Goal: Book appointment/travel/reservation

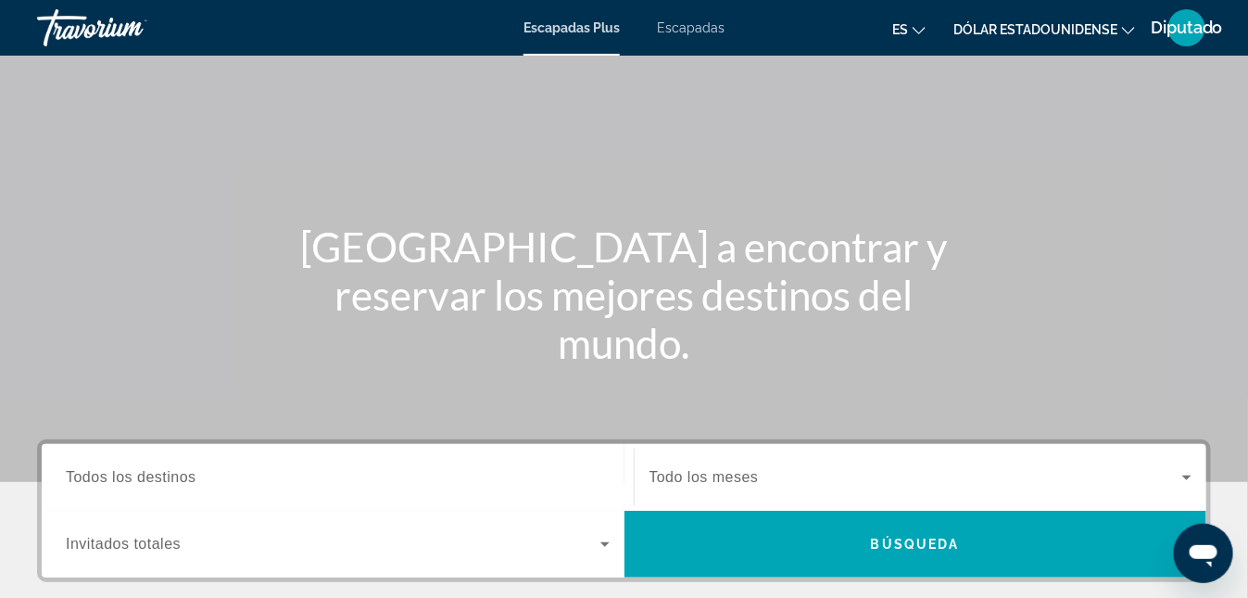
scroll to position [371, 0]
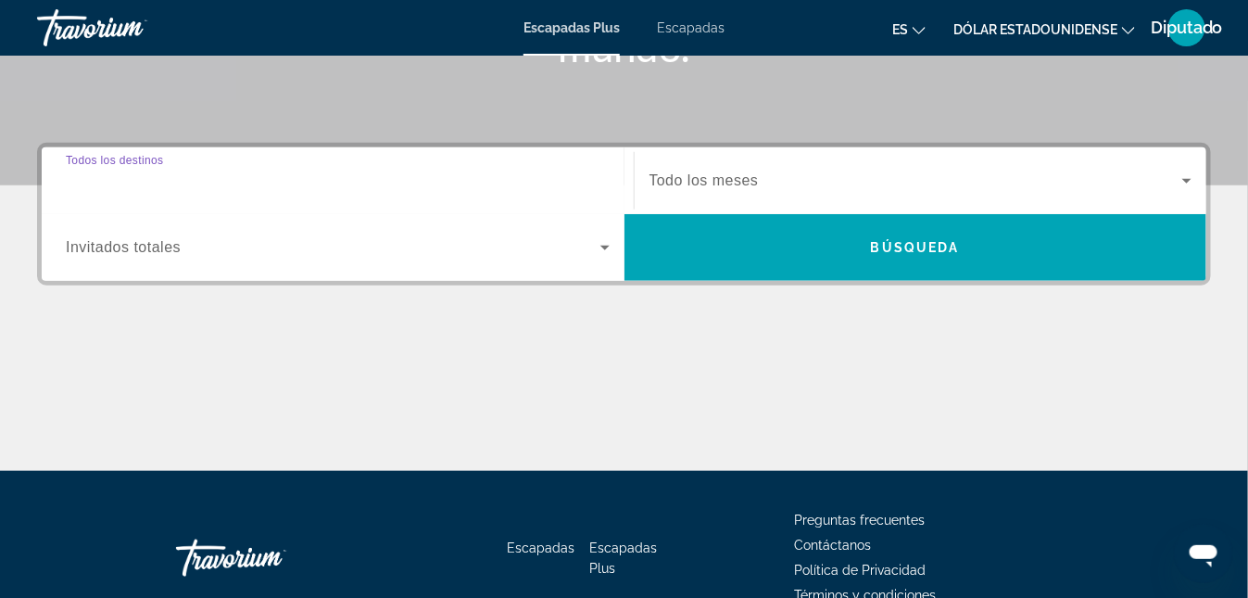
click at [226, 182] on input "Destination Todos los destinos" at bounding box center [338, 182] width 544 height 22
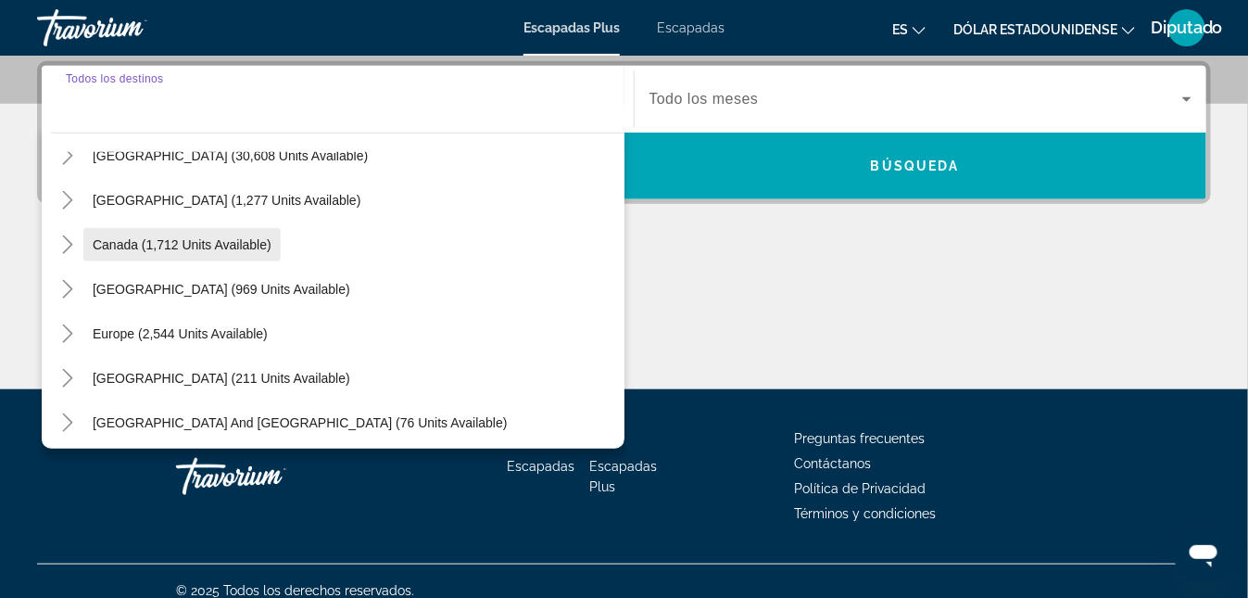
scroll to position [185, 0]
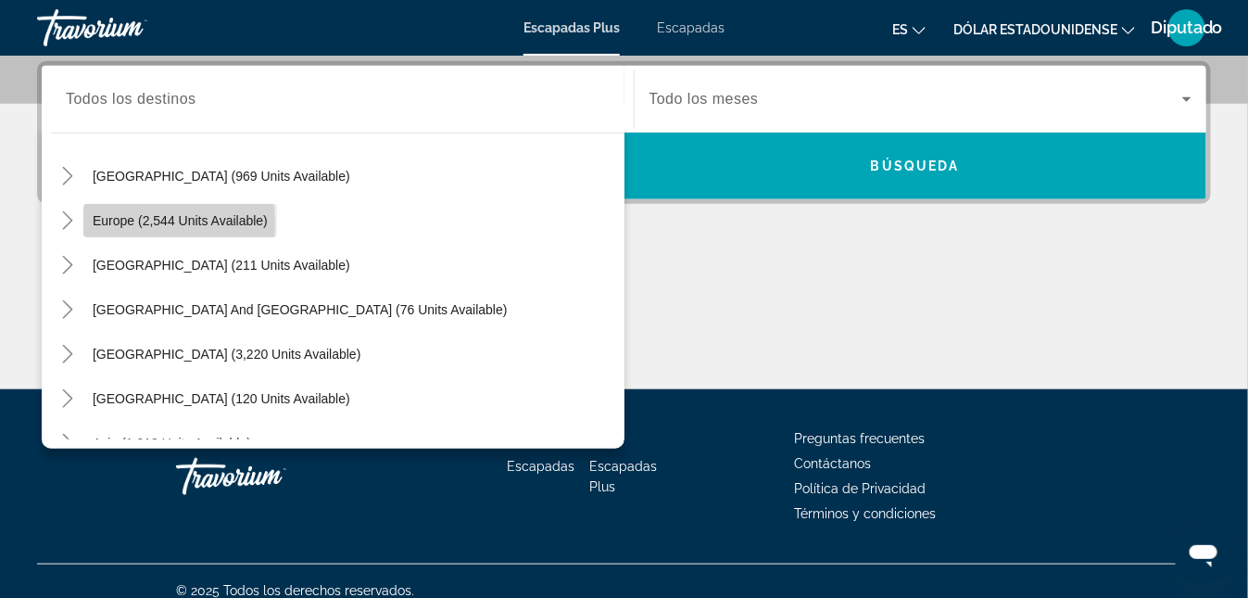
click at [114, 223] on span "Europe (2,544 units available)" at bounding box center [180, 220] width 175 height 15
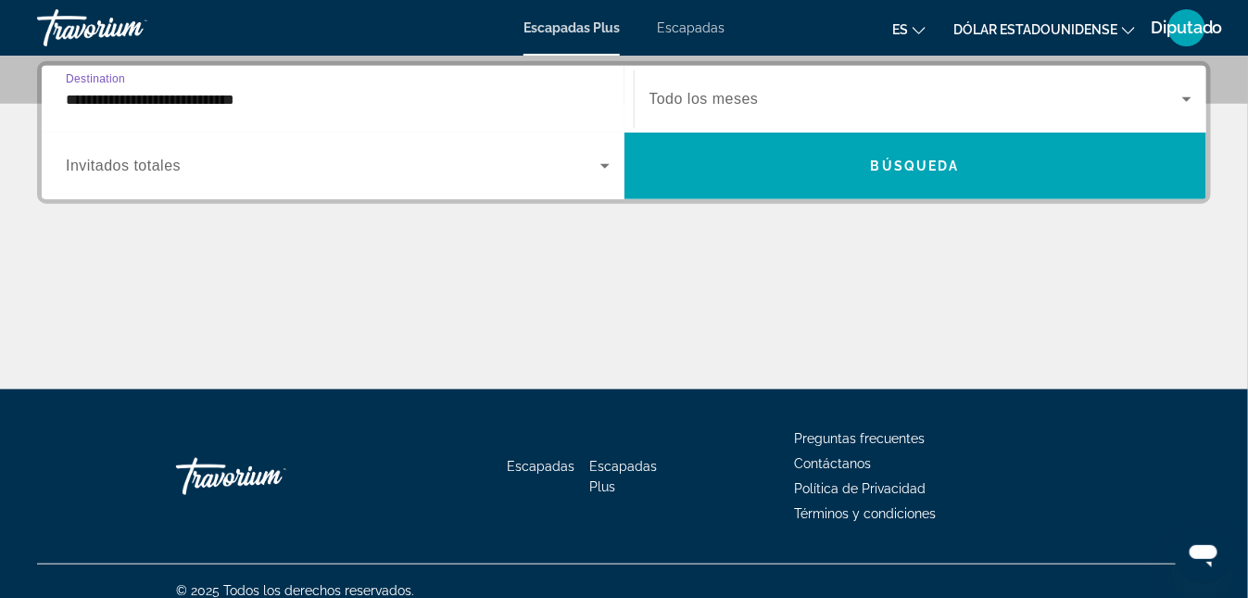
click at [273, 104] on input "**********" at bounding box center [338, 100] width 544 height 22
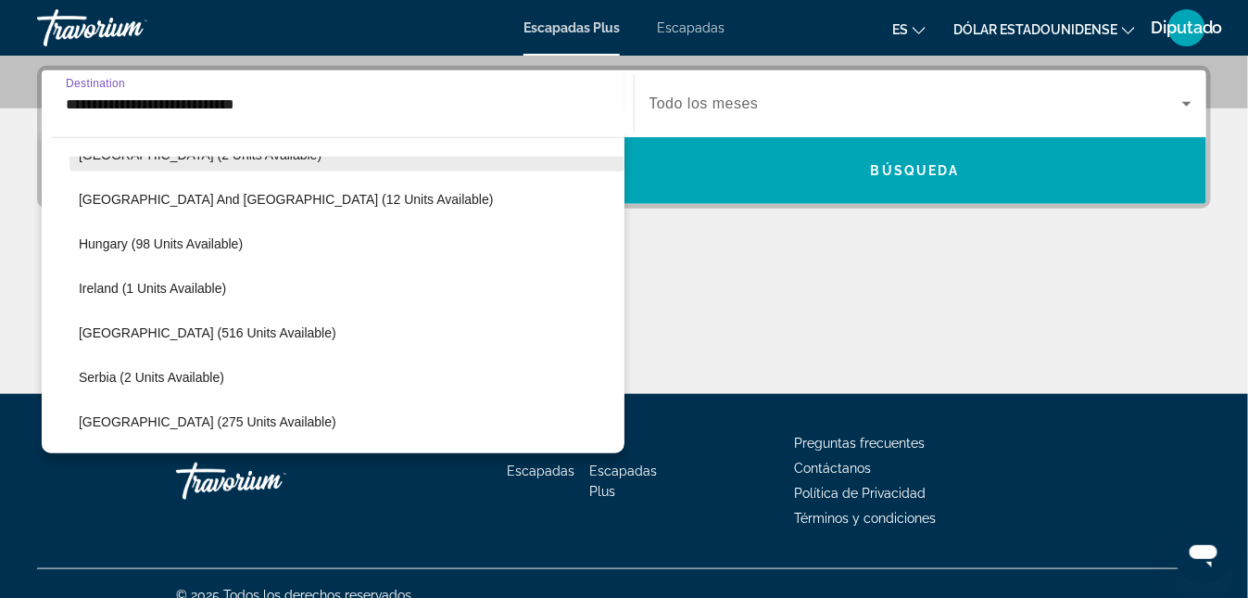
scroll to position [574, 0]
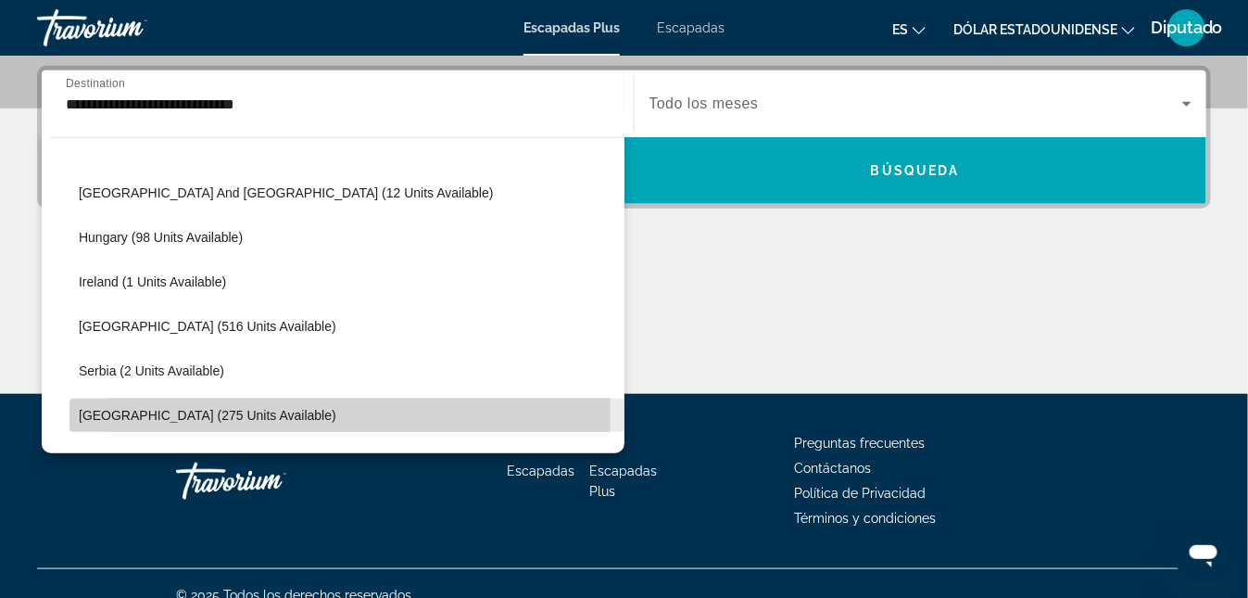
click at [123, 416] on span "Spain (275 units available)" at bounding box center [208, 415] width 258 height 15
type input "**********"
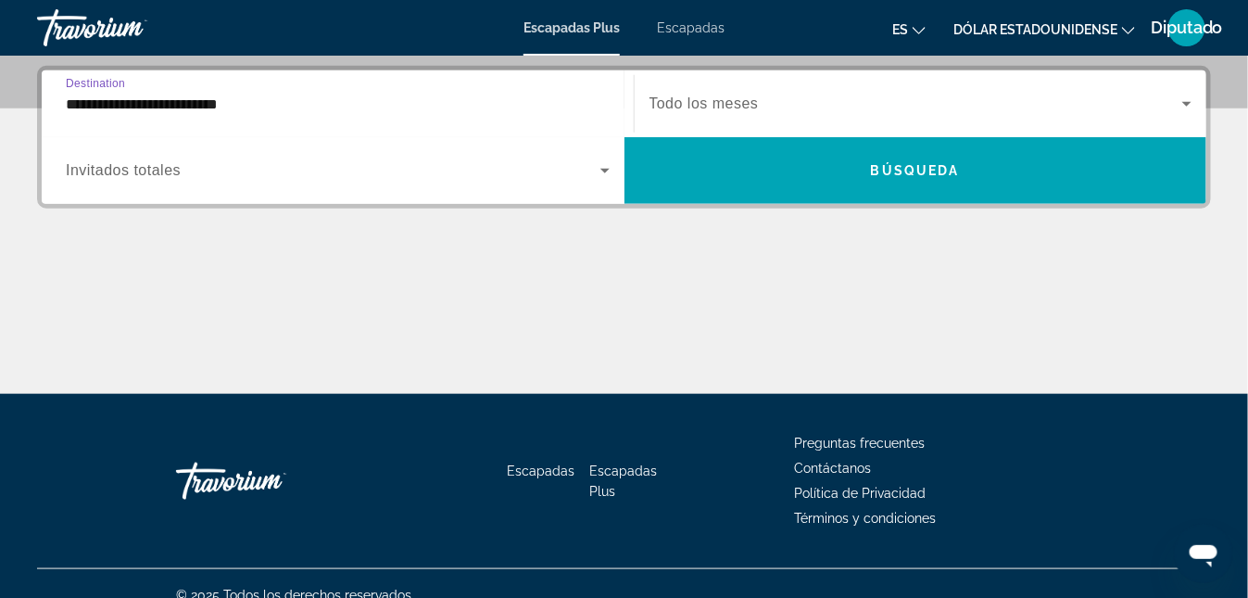
scroll to position [452, 0]
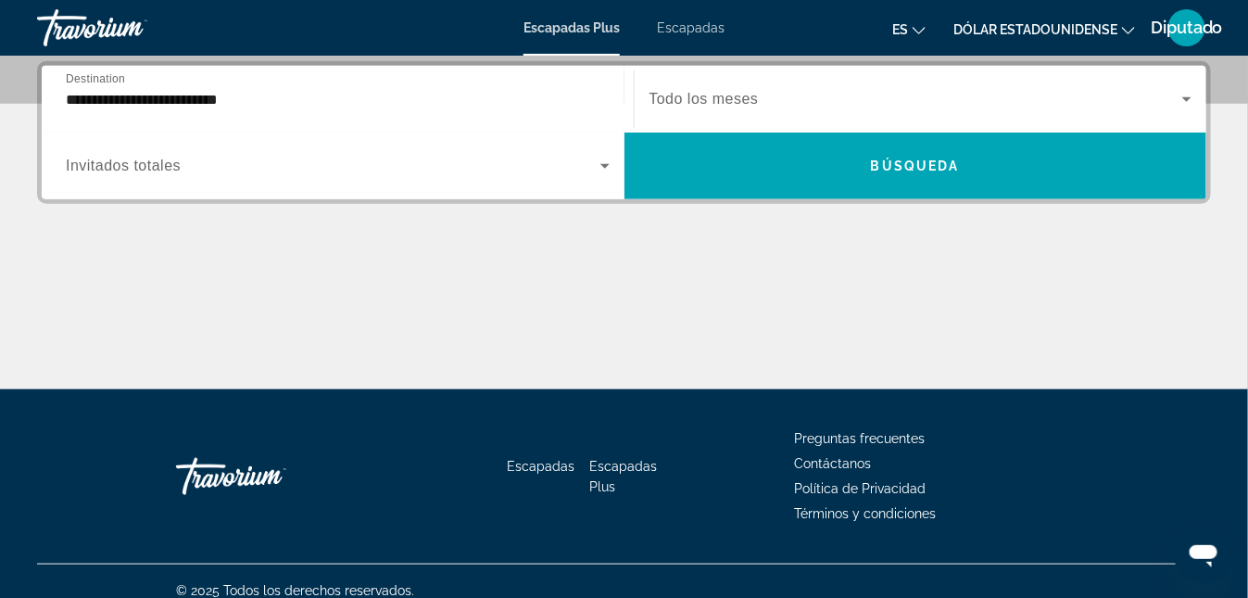
click at [645, 246] on div "**********" at bounding box center [624, 225] width 1248 height 328
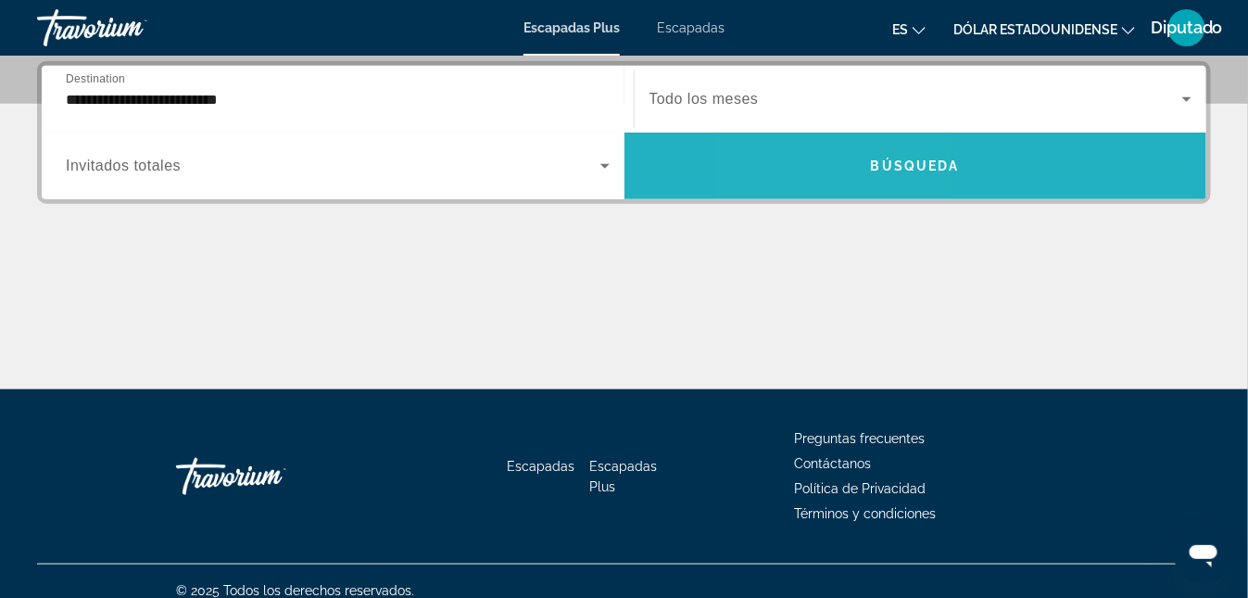
click at [844, 163] on span "Widget de búsqueda" at bounding box center [916, 166] width 583 height 44
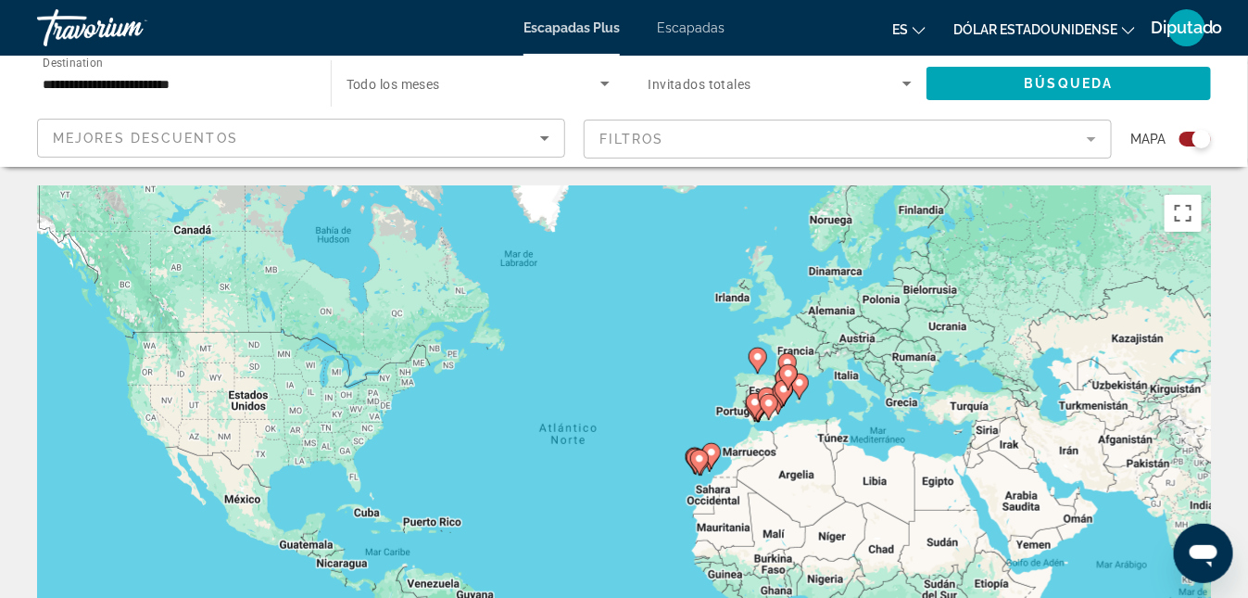
click at [1195, 140] on div "Search widget" at bounding box center [1202, 139] width 19 height 19
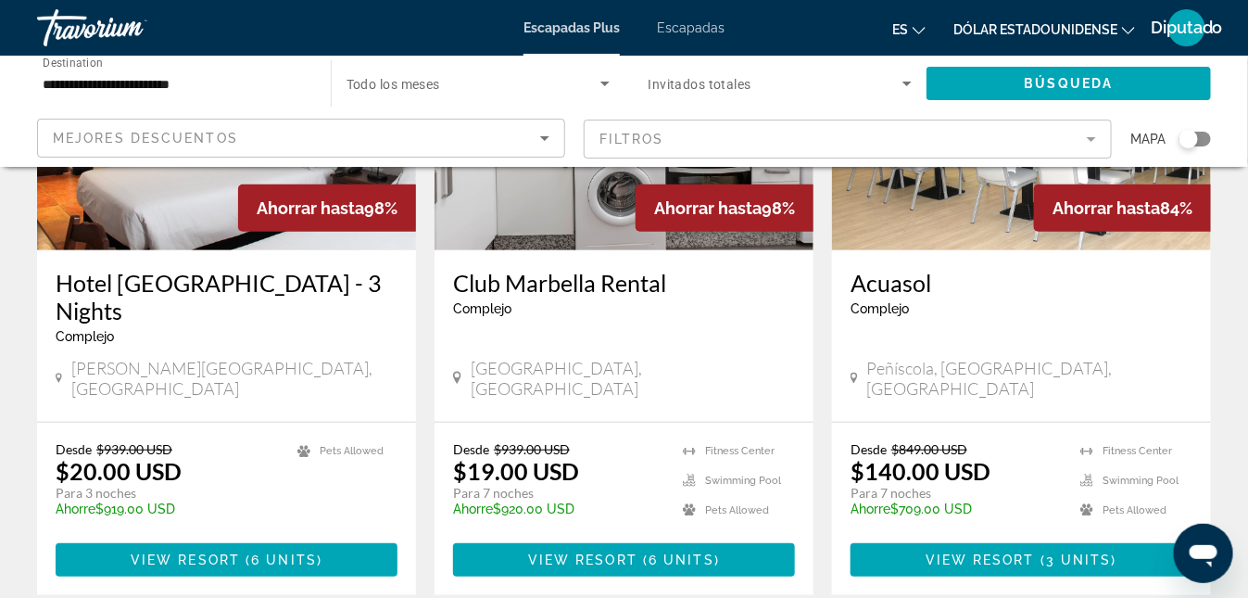
scroll to position [185, 0]
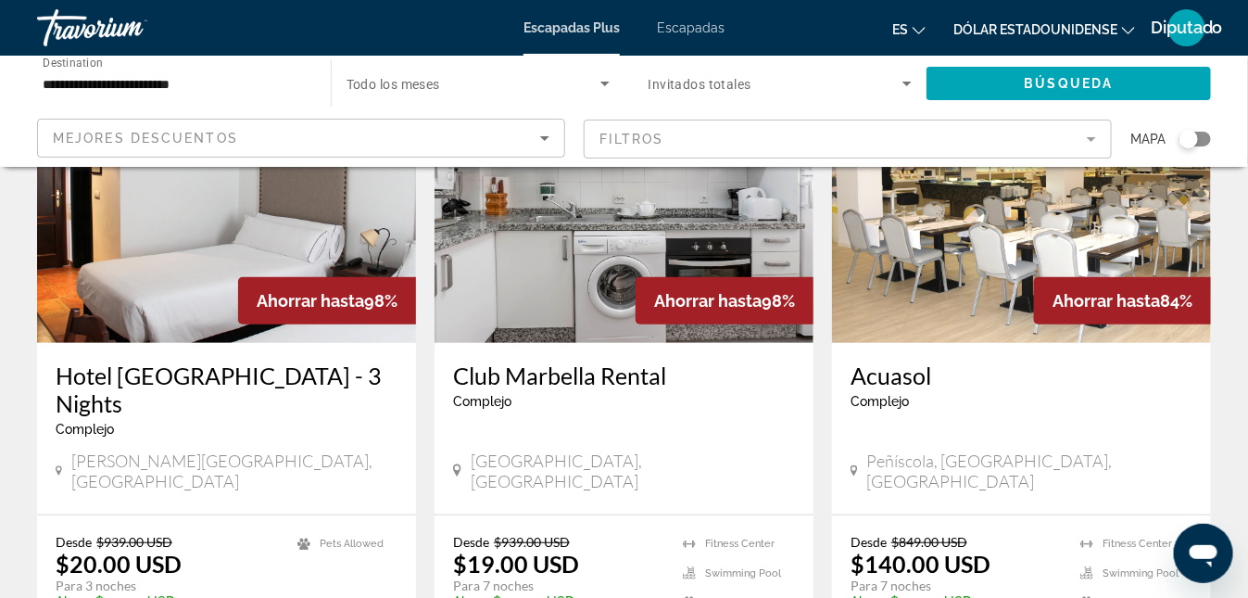
click at [624, 272] on img "Contenido principal" at bounding box center [624, 194] width 379 height 297
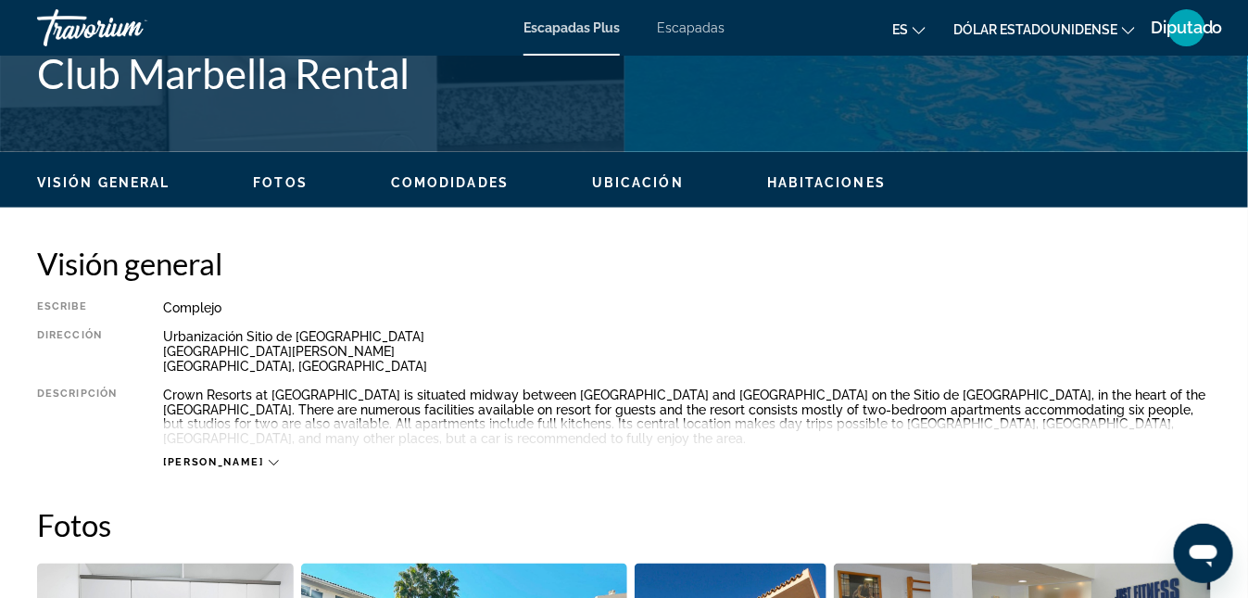
scroll to position [834, 0]
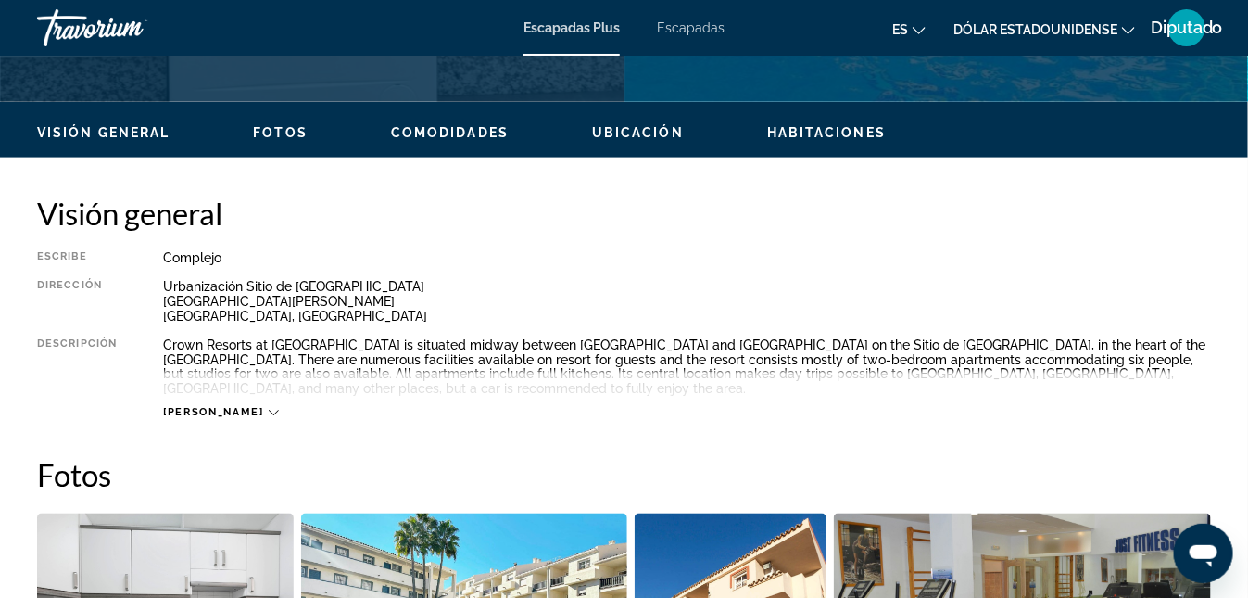
click at [269, 411] on icon "Contenido principal" at bounding box center [274, 414] width 10 height 6
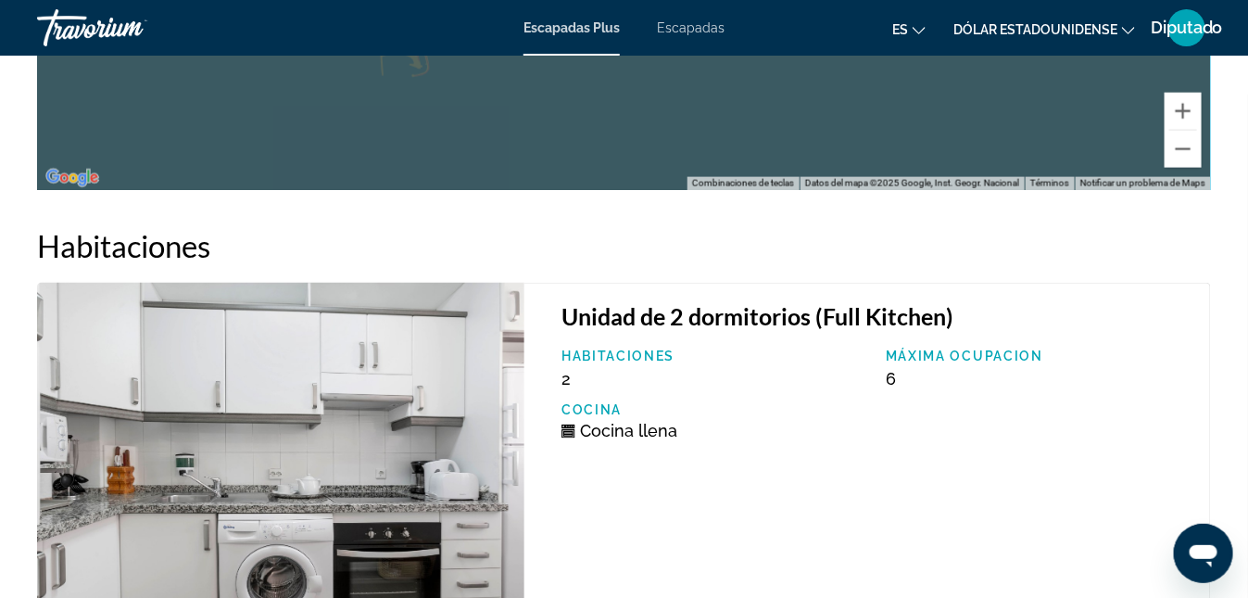
scroll to position [3243, 0]
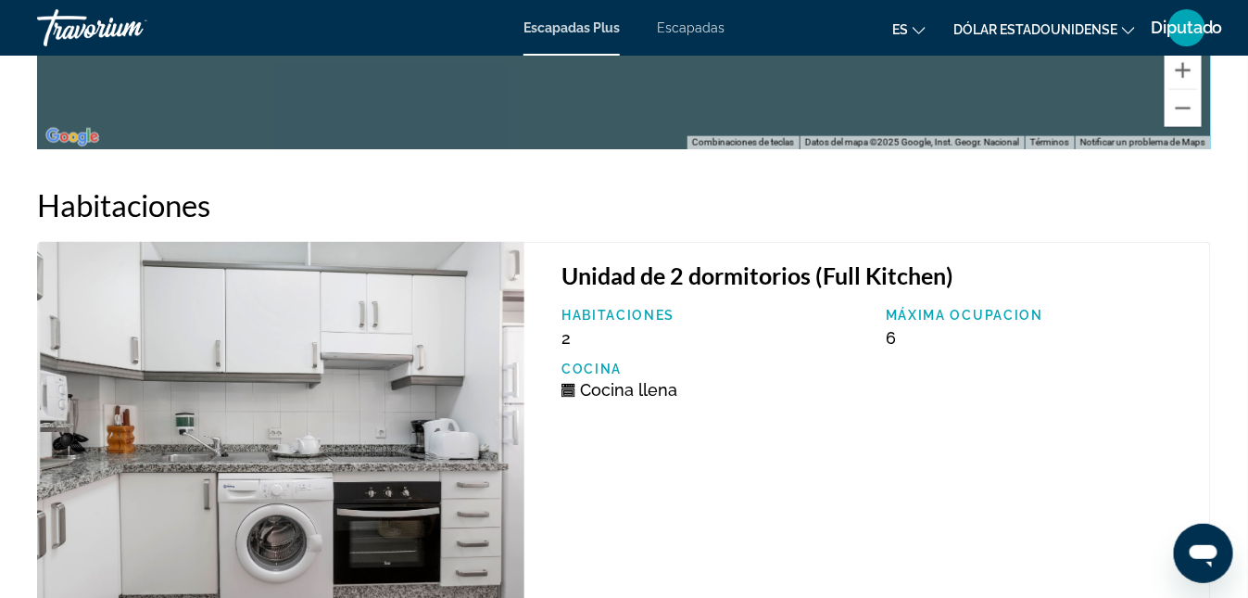
click at [296, 304] on img "Contenido principal" at bounding box center [280, 428] width 487 height 372
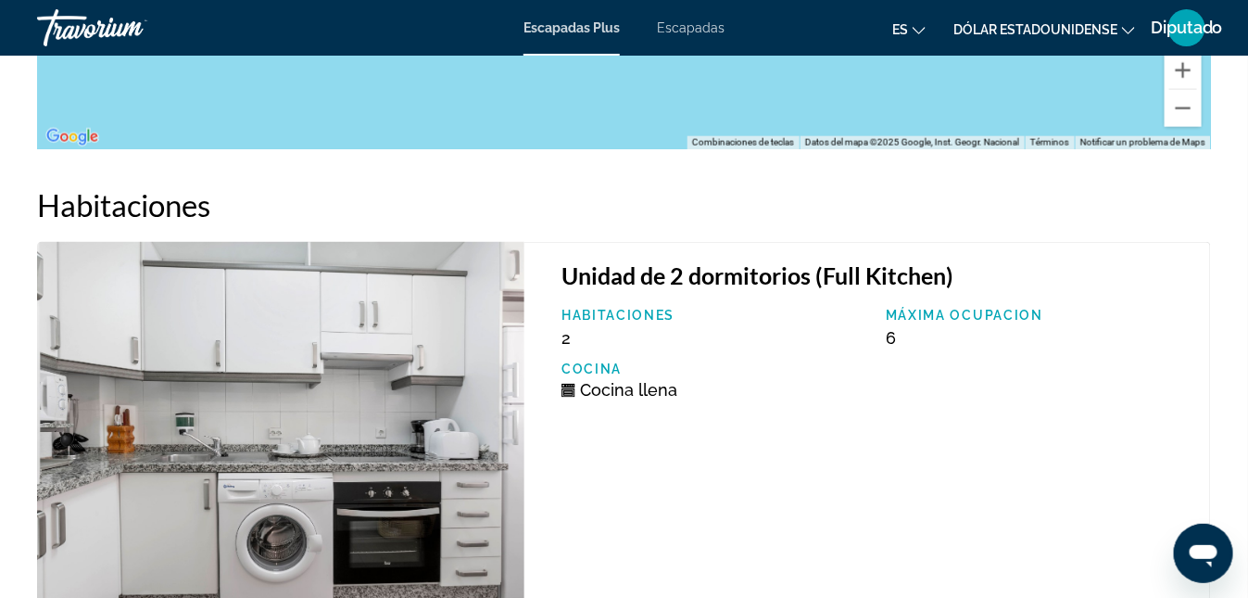
click at [316, 337] on img "Contenido principal" at bounding box center [280, 428] width 487 height 372
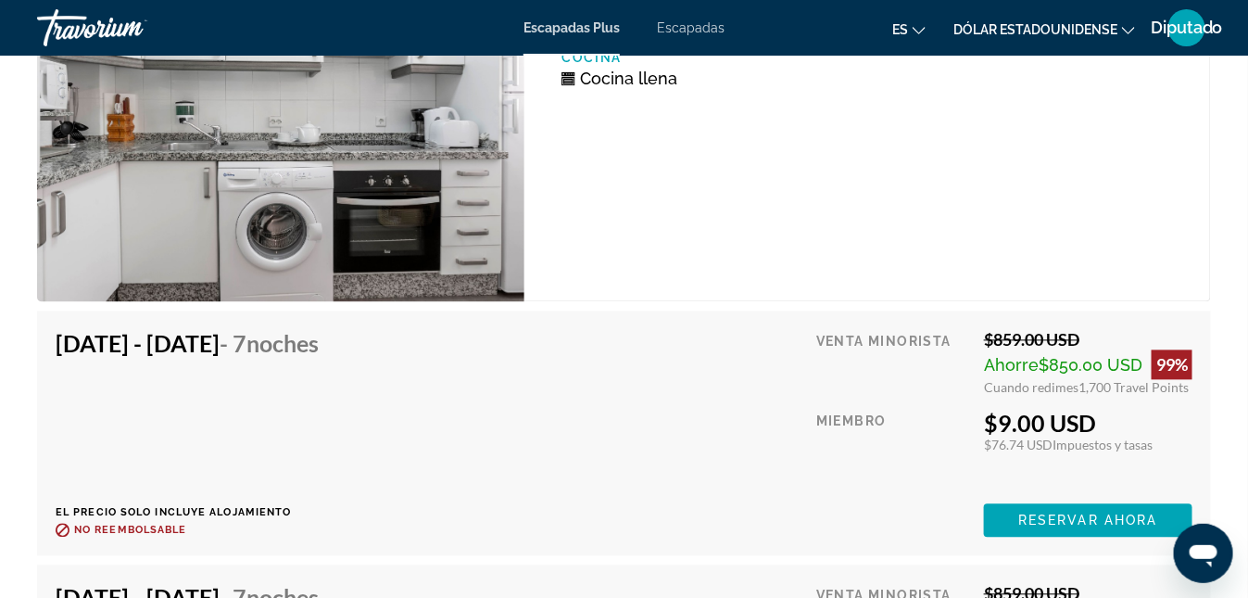
scroll to position [3366, 0]
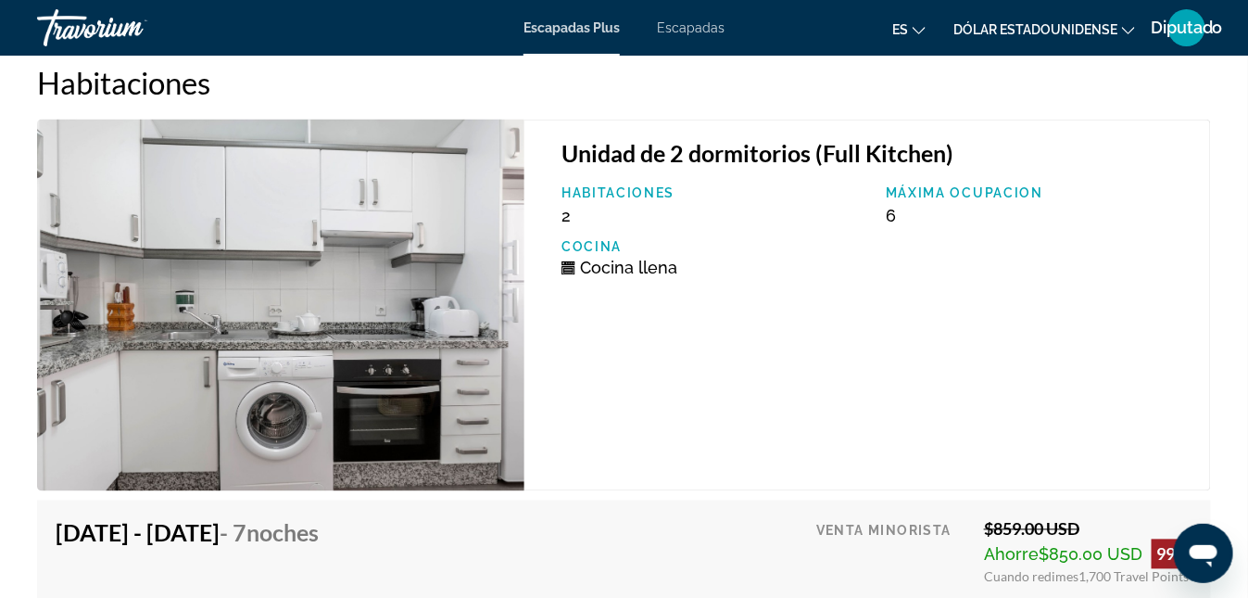
click at [248, 193] on img "Contenido principal" at bounding box center [280, 306] width 487 height 372
click at [675, 153] on h3 "Unidad de 2 dormitorios (Full Kitchen)" at bounding box center [877, 153] width 630 height 28
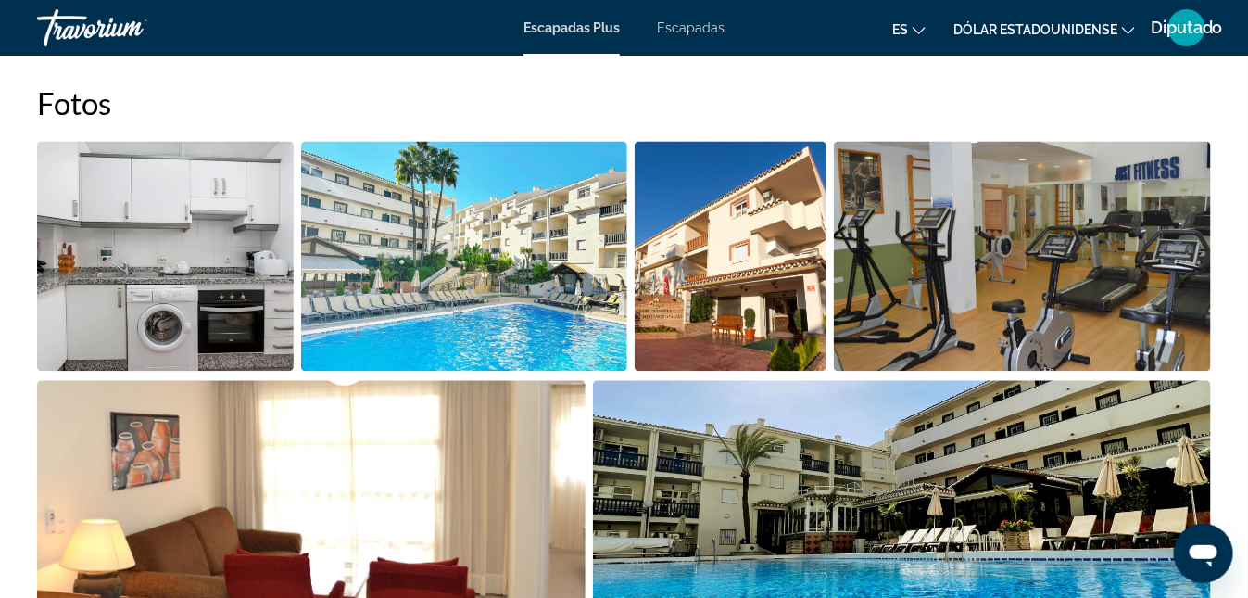
scroll to position [1327, 0]
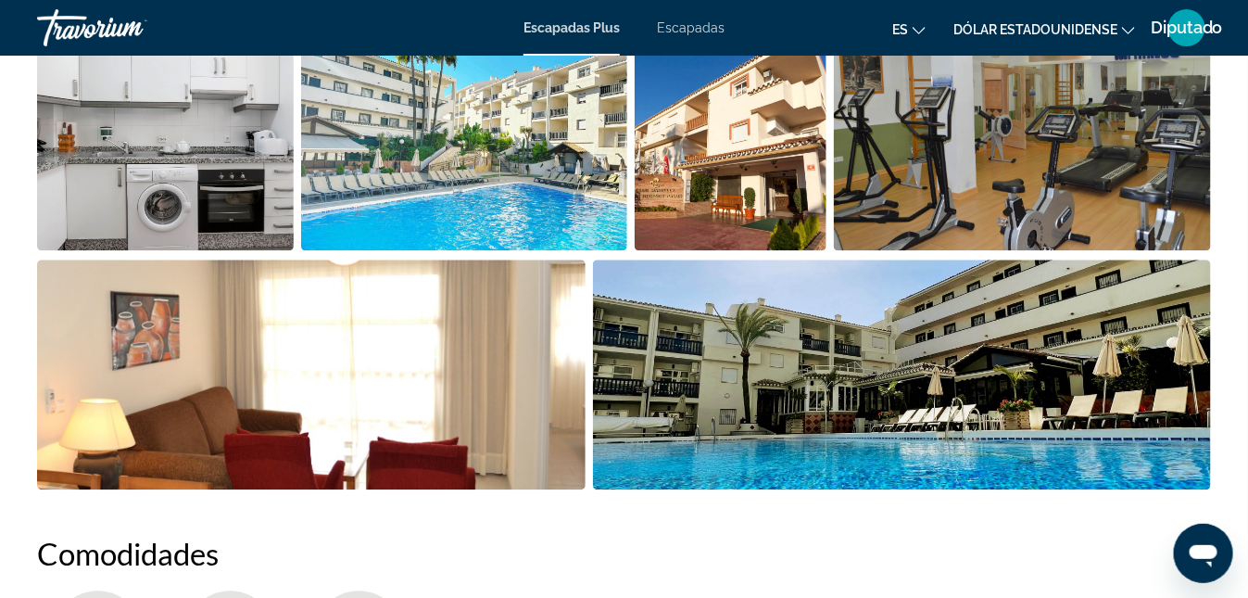
click at [382, 359] on img "Open full-screen image slider" at bounding box center [311, 374] width 549 height 230
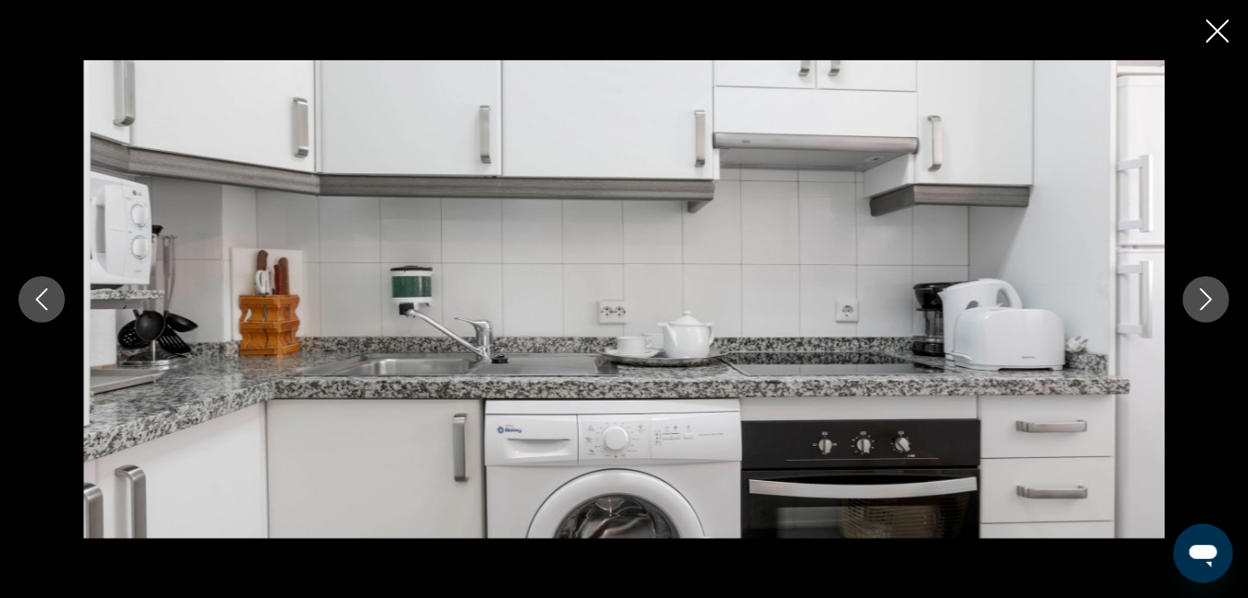
click at [1213, 301] on icon "Next image" at bounding box center [1206, 299] width 22 height 22
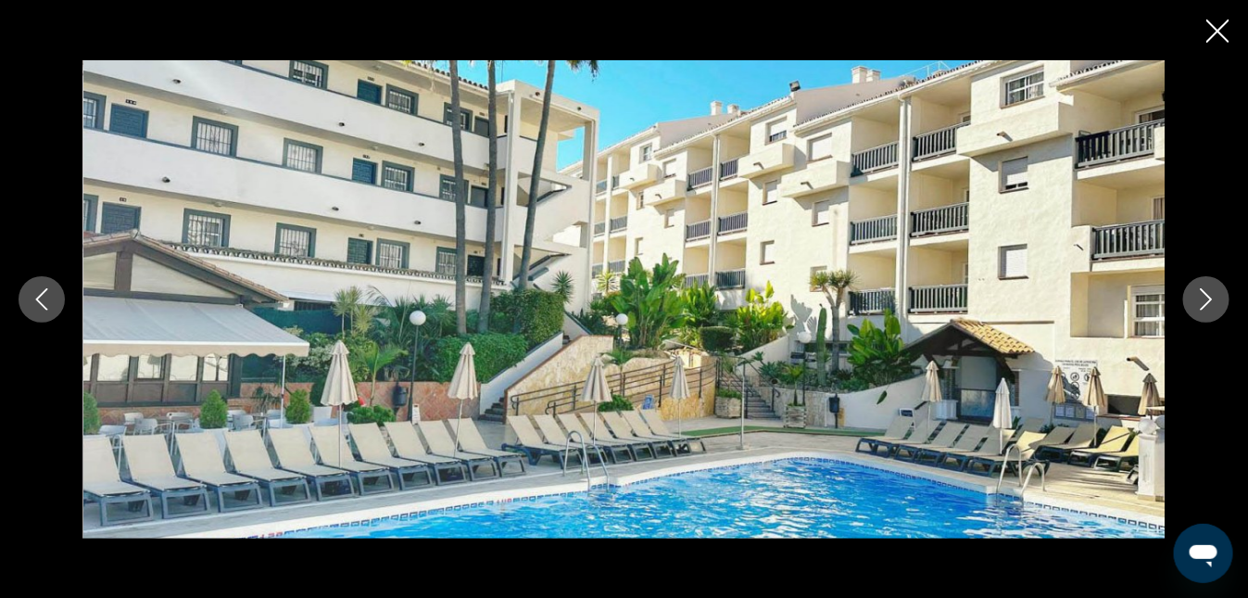
click at [1213, 301] on icon "Next image" at bounding box center [1206, 299] width 22 height 22
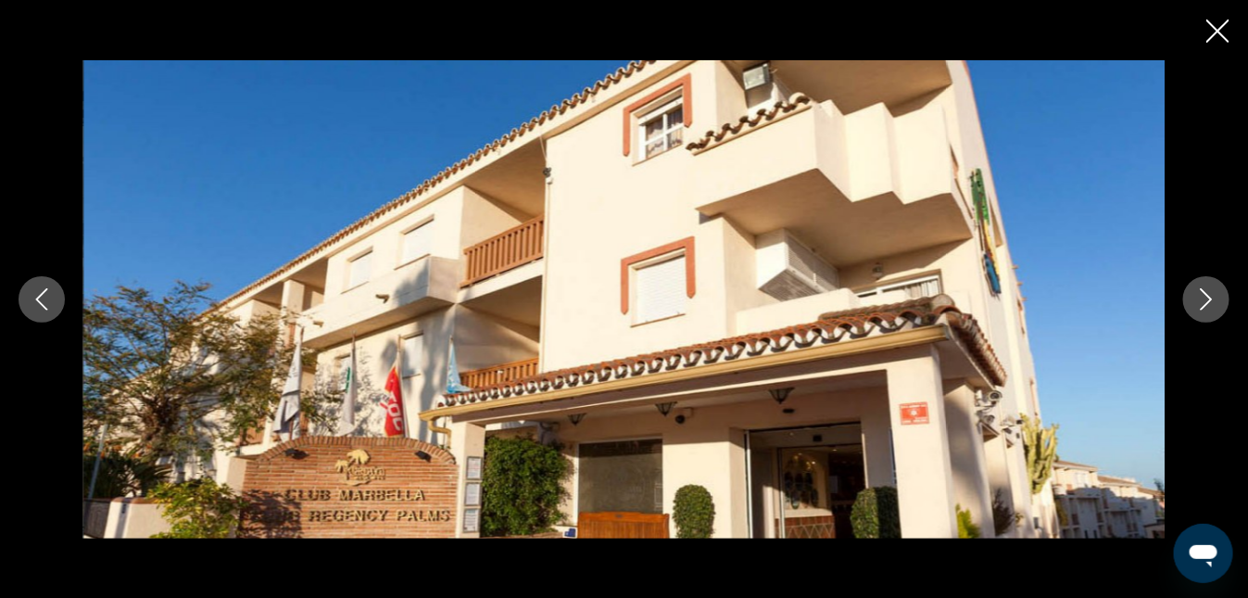
click at [1213, 301] on icon "Next image" at bounding box center [1206, 299] width 22 height 22
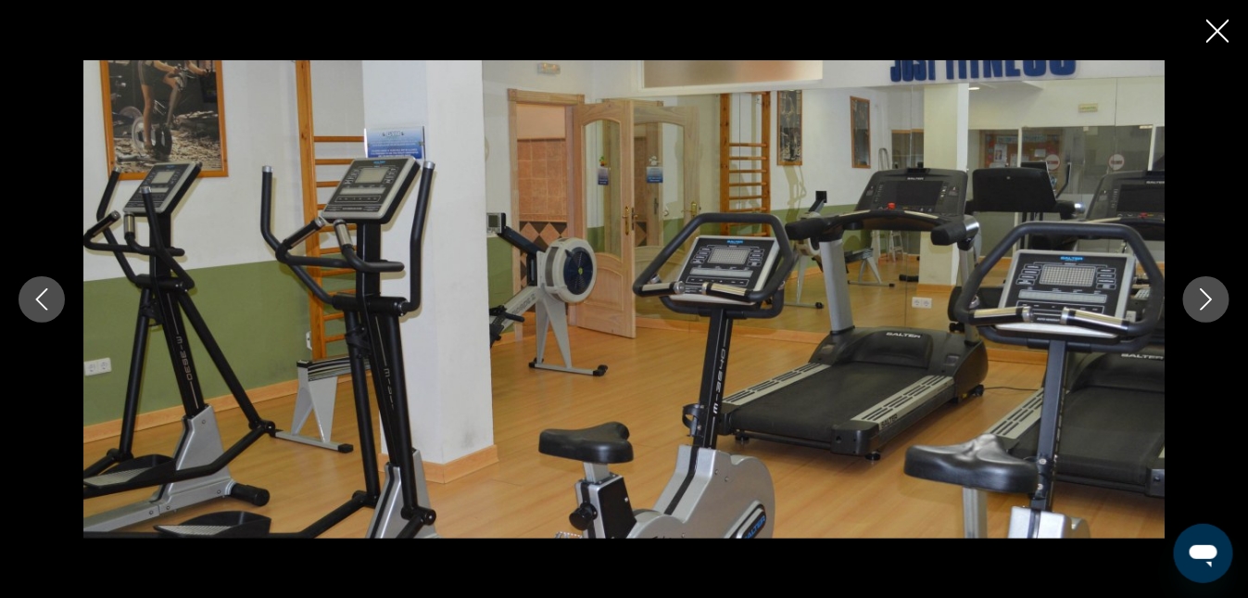
click at [1213, 301] on icon "Next image" at bounding box center [1206, 299] width 22 height 22
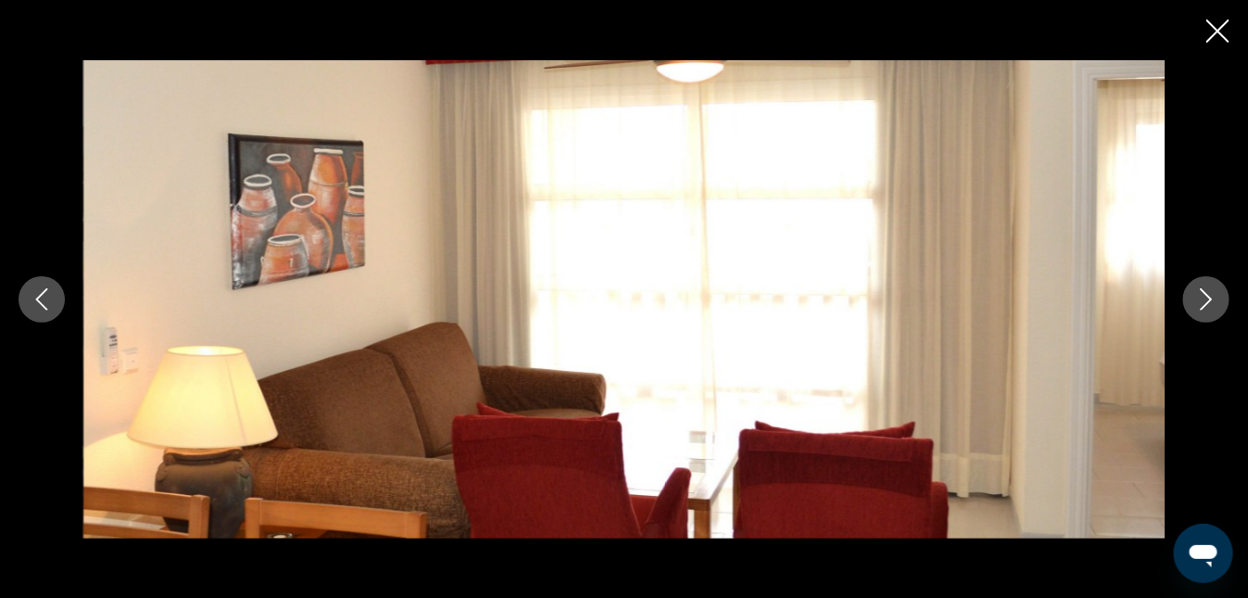
click at [1213, 301] on icon "Next image" at bounding box center [1206, 299] width 22 height 22
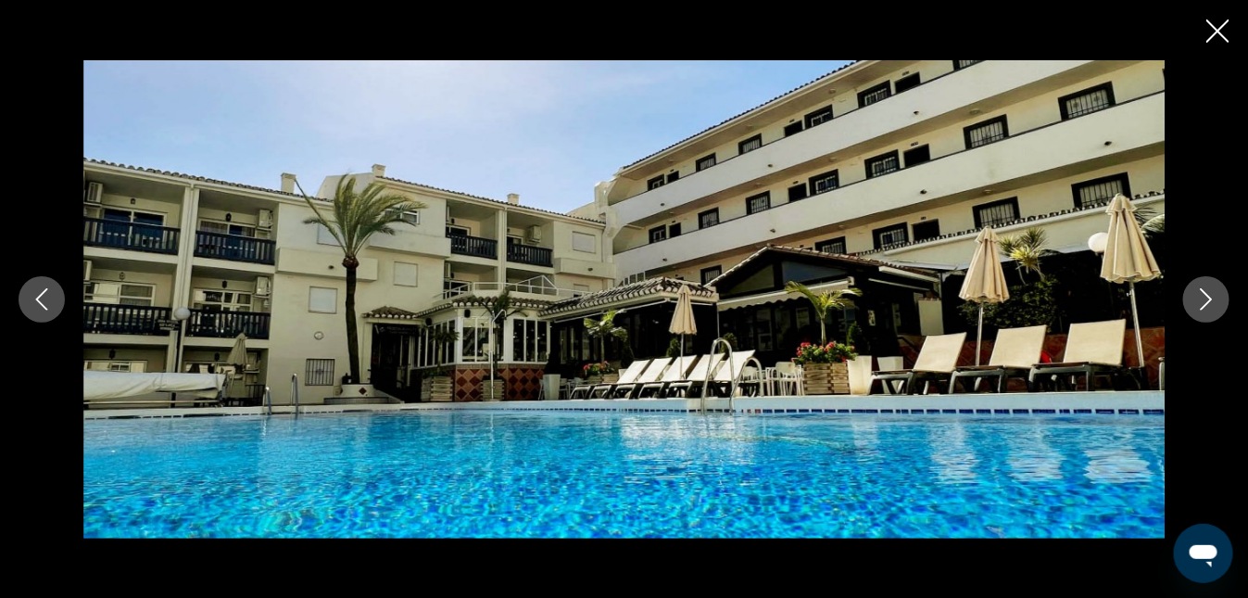
click at [1213, 301] on icon "Next image" at bounding box center [1206, 299] width 22 height 22
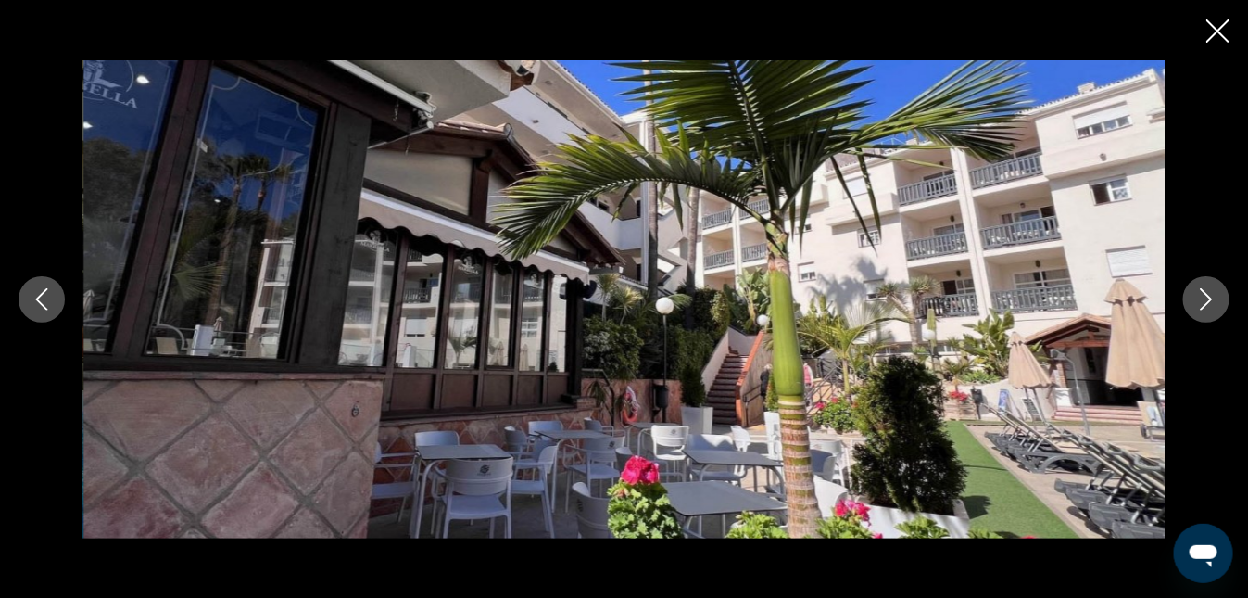
click at [1213, 301] on icon "Next image" at bounding box center [1206, 299] width 22 height 22
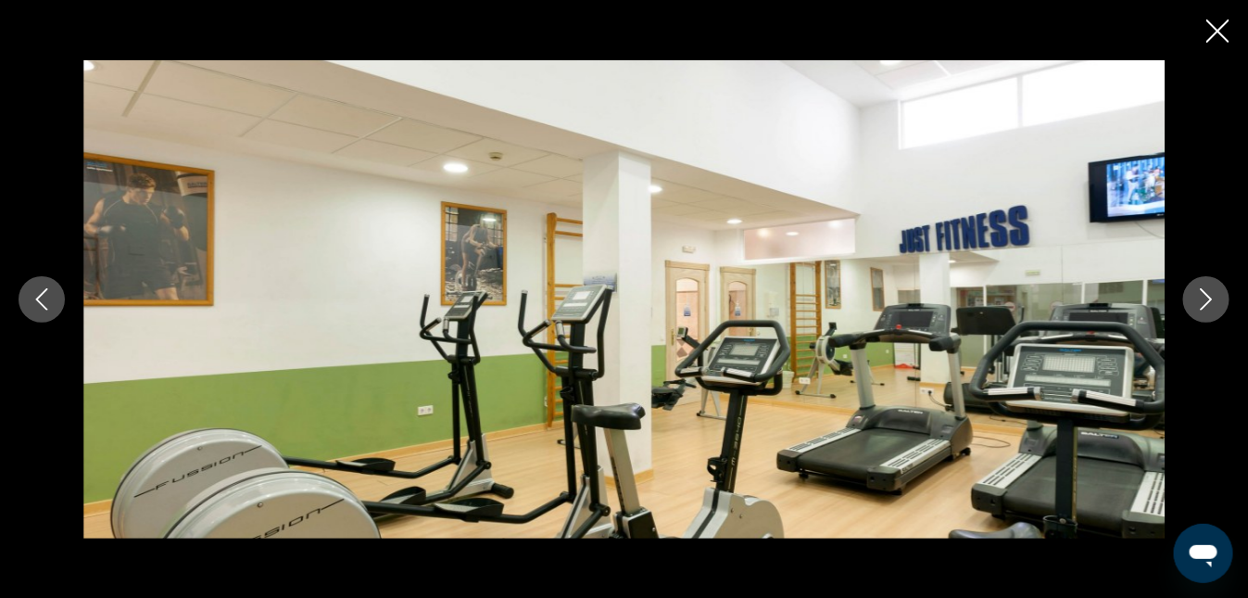
click at [1213, 301] on icon "Next image" at bounding box center [1206, 299] width 22 height 22
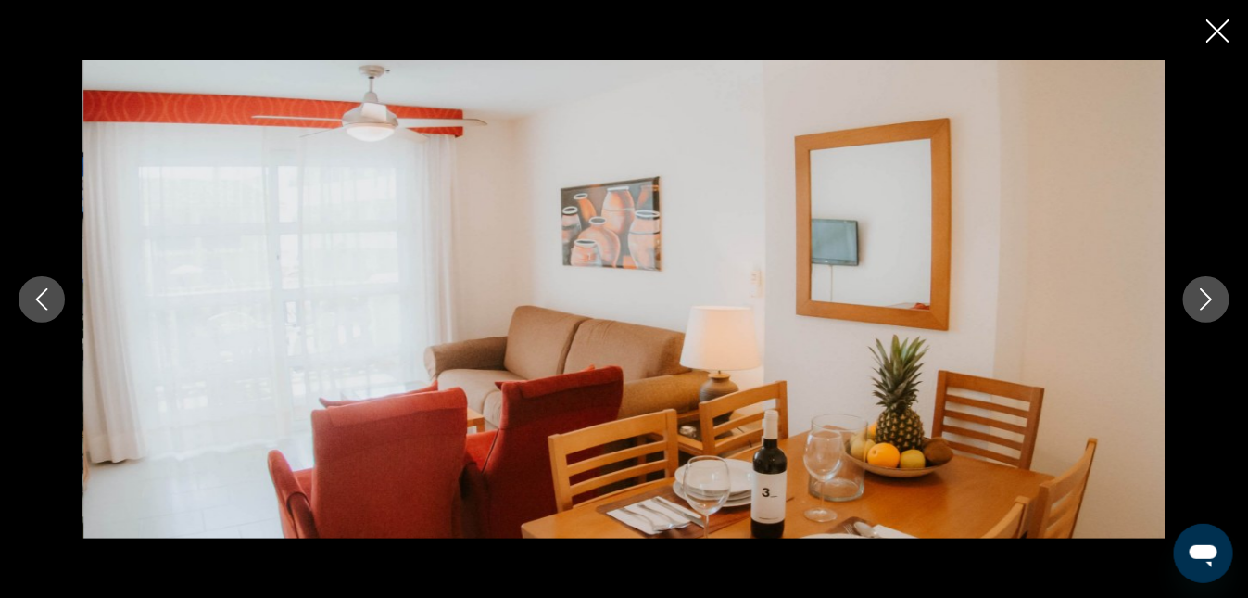
click at [1213, 301] on icon "Next image" at bounding box center [1206, 299] width 22 height 22
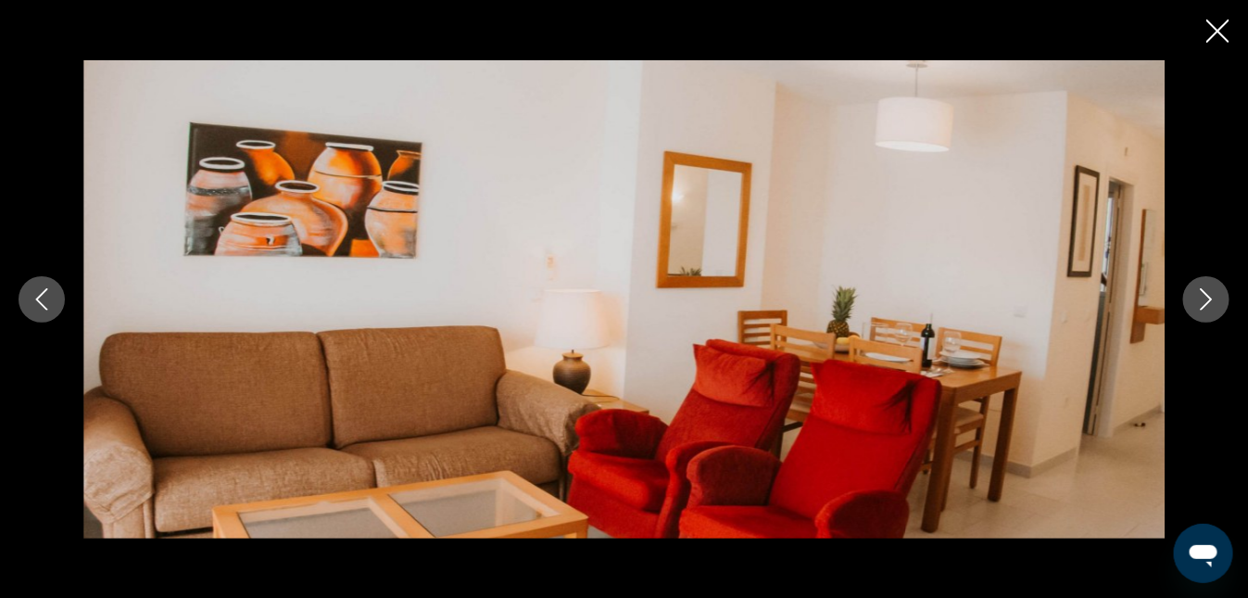
scroll to position [1698, 0]
click at [1222, 29] on icon "Close slideshow" at bounding box center [1218, 30] width 23 height 23
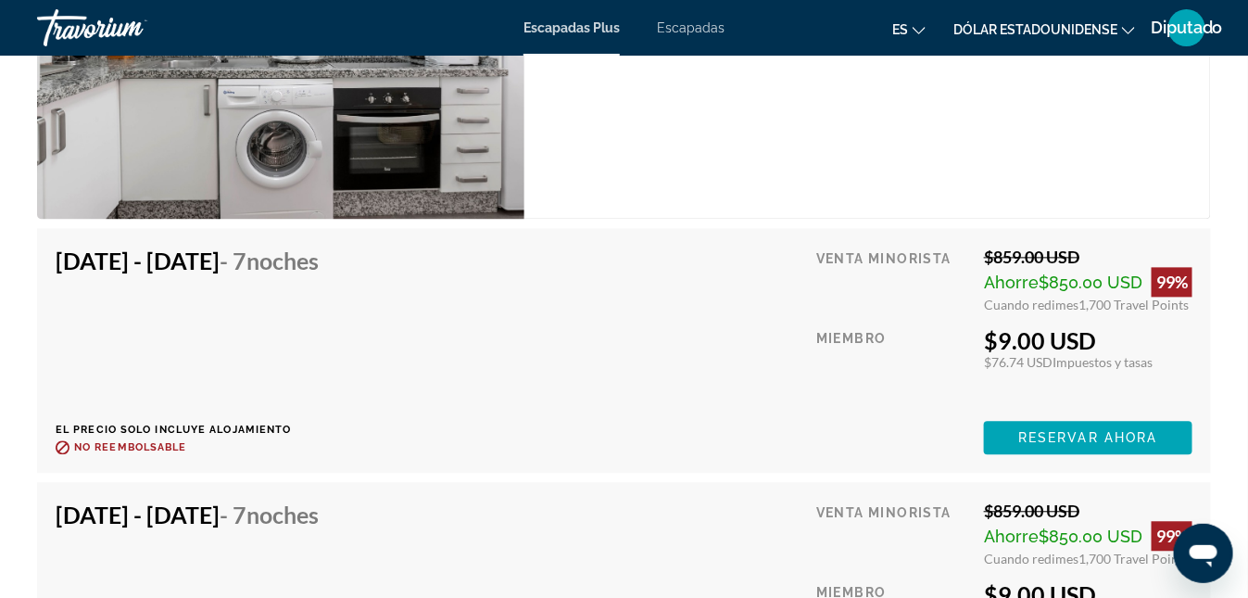
scroll to position [3829, 0]
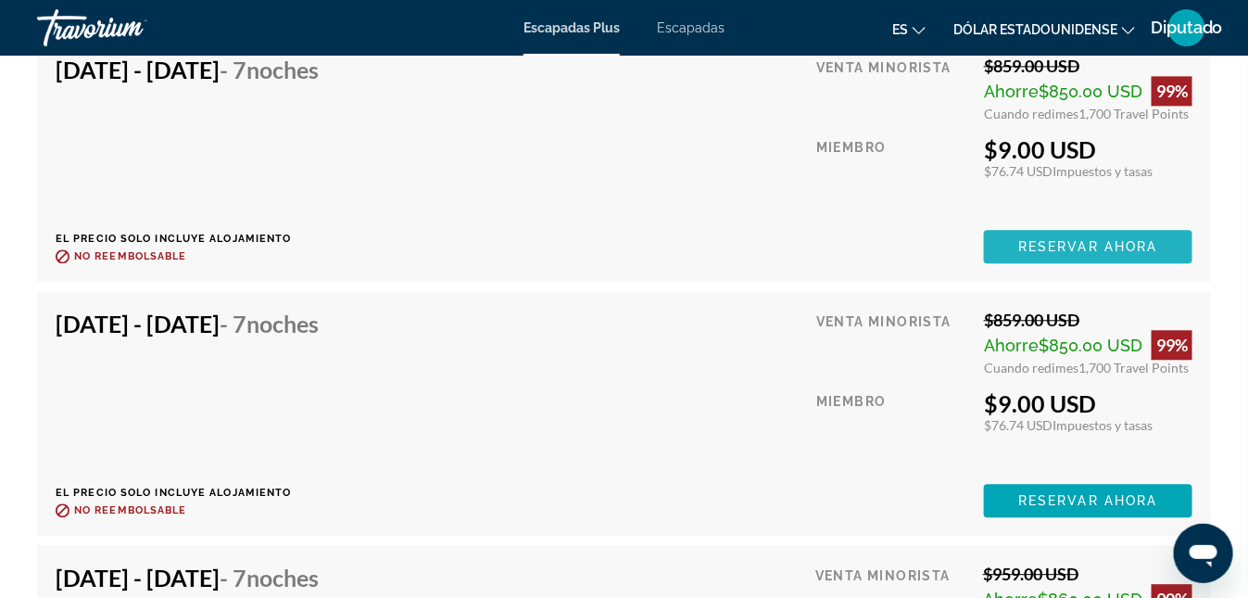
click at [1086, 251] on span "Reservar ahora" at bounding box center [1087, 246] width 139 height 15
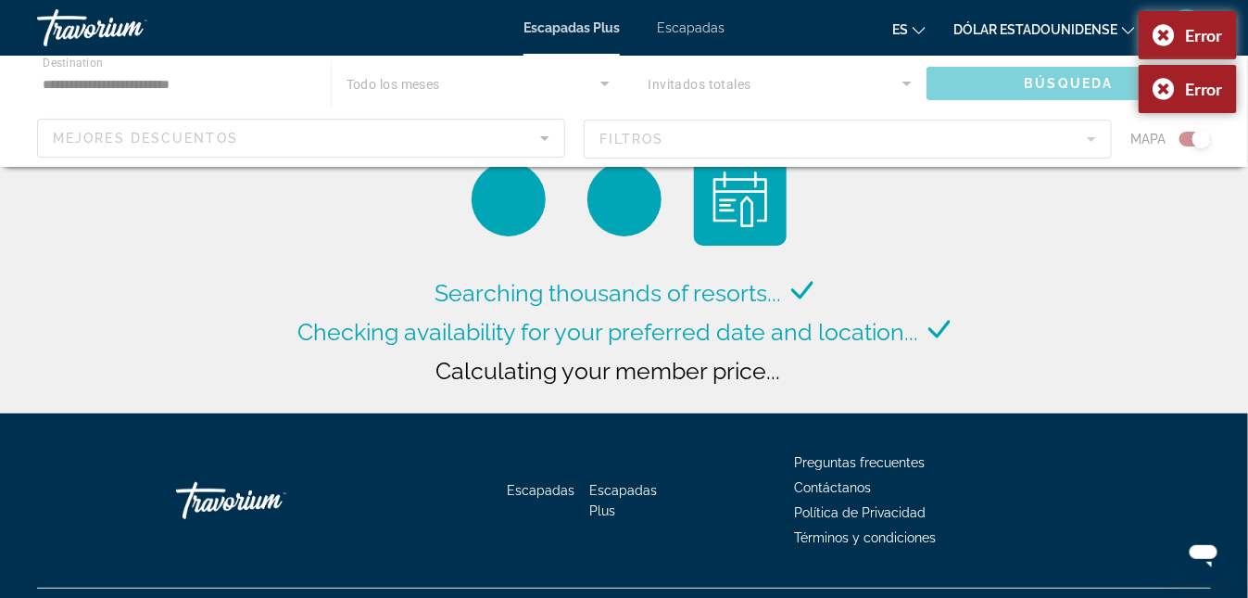
click at [204, 80] on div "Contenido principal" at bounding box center [624, 111] width 1248 height 111
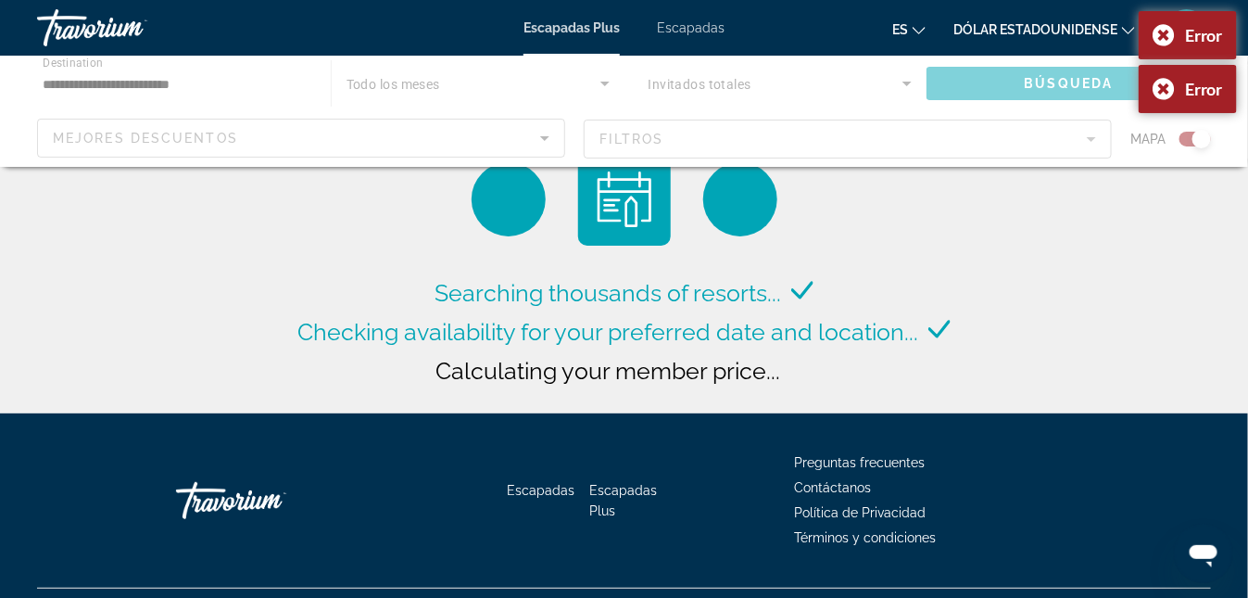
click at [82, 80] on div "Contenido principal" at bounding box center [624, 111] width 1248 height 111
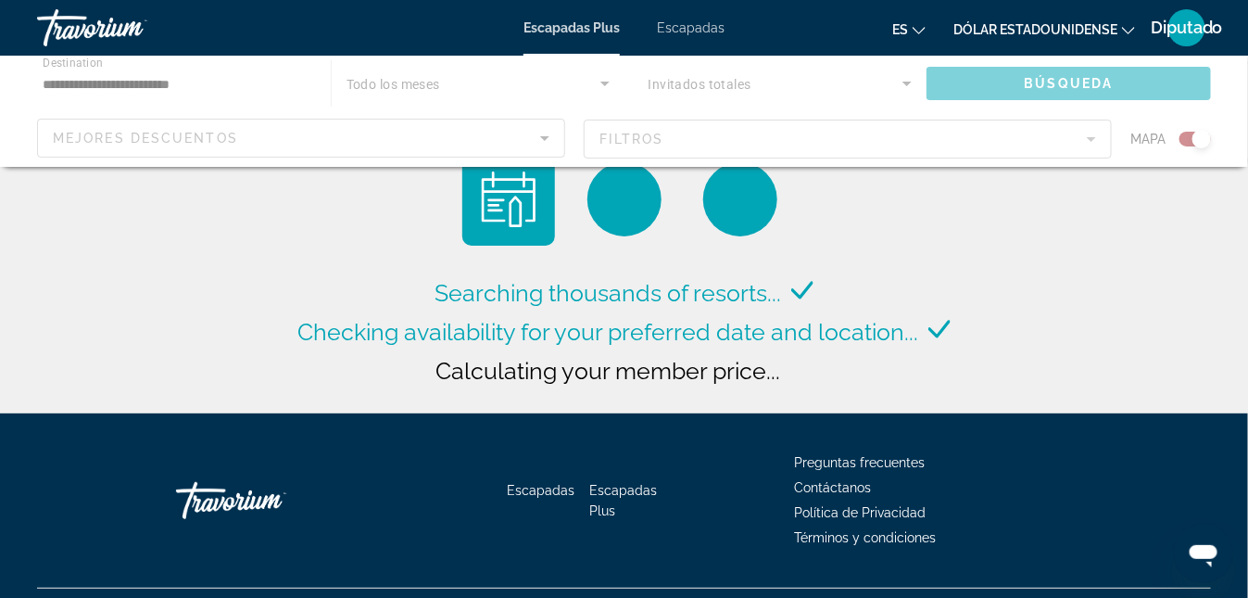
drag, startPoint x: 246, startPoint y: 462, endPoint x: 192, endPoint y: 628, distance: 174.4
click at [1203, 141] on div "Contenido principal" at bounding box center [624, 111] width 1248 height 111
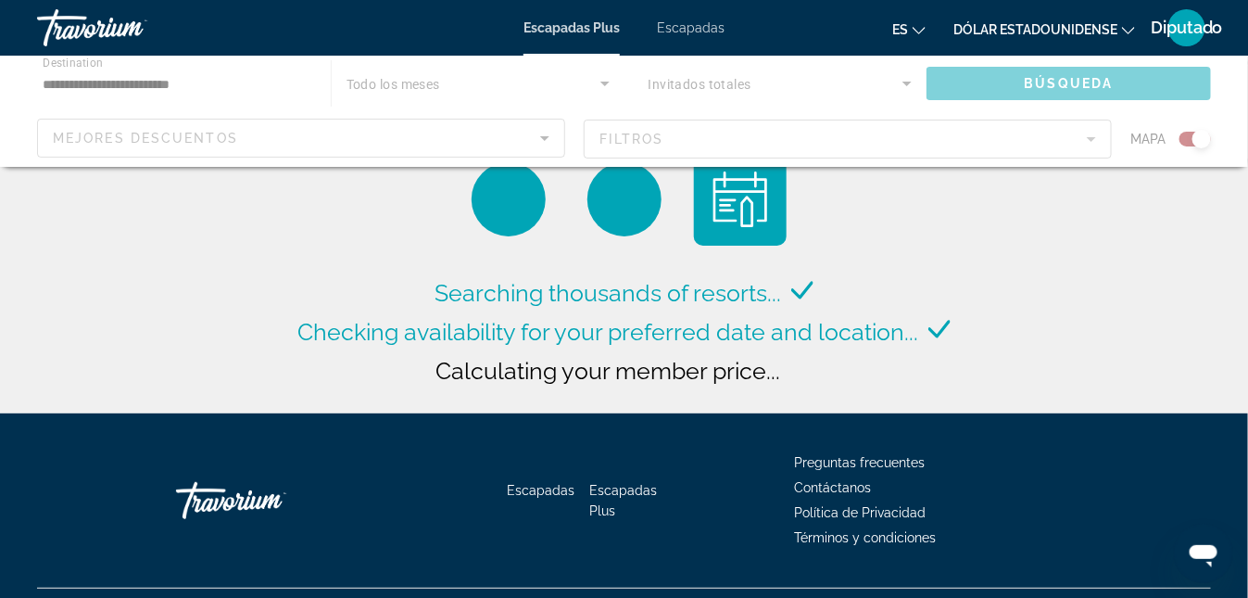
click at [1193, 141] on div "Contenido principal" at bounding box center [624, 111] width 1248 height 111
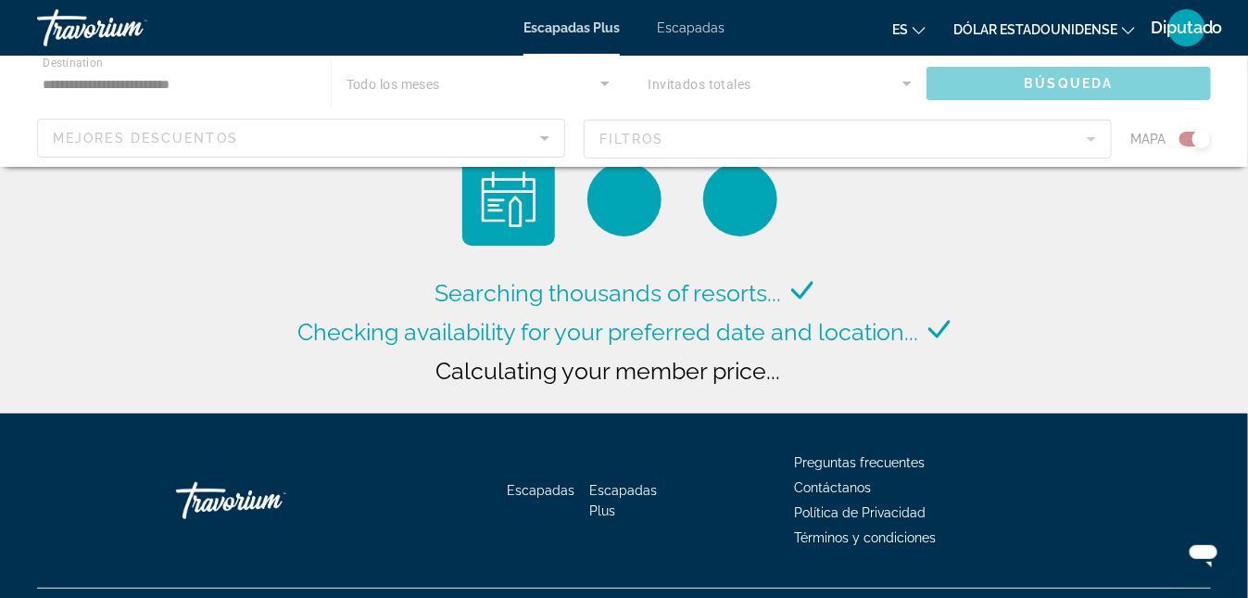
click at [773, 248] on div "Searching thousands of resorts... Checking availability for your preferred date…" at bounding box center [625, 285] width 662 height 265
click at [965, 177] on div "Searching thousands of resorts... Checking availability for your preferred date…" at bounding box center [624, 211] width 1248 height 423
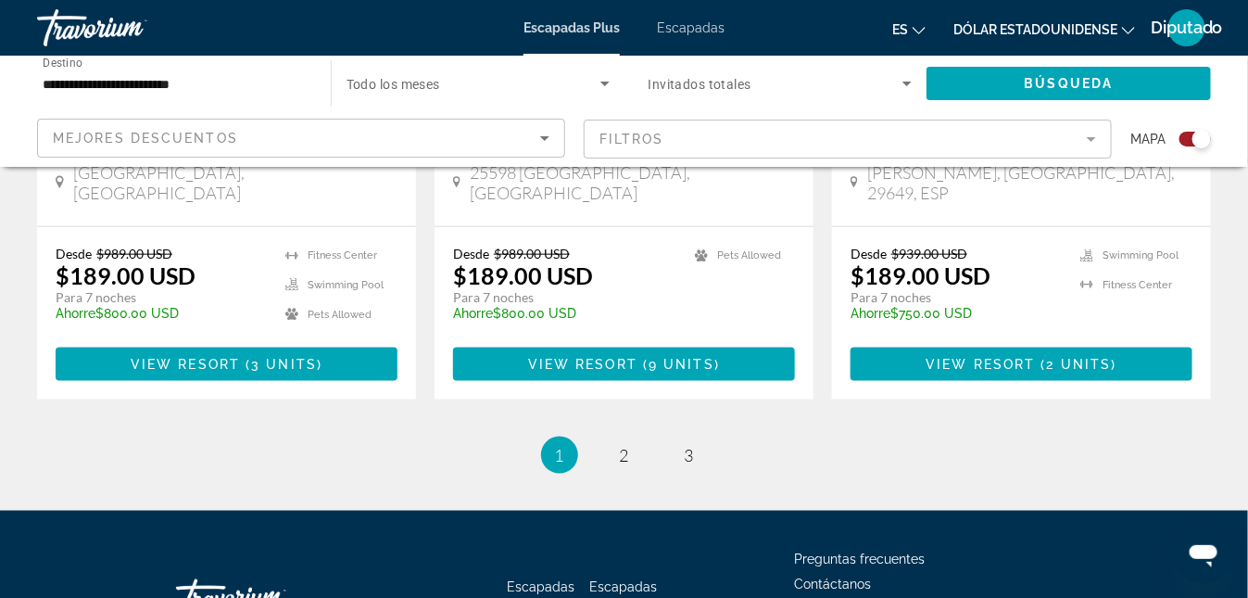
scroll to position [3055, 0]
click at [624, 445] on span "2" at bounding box center [624, 455] width 9 height 20
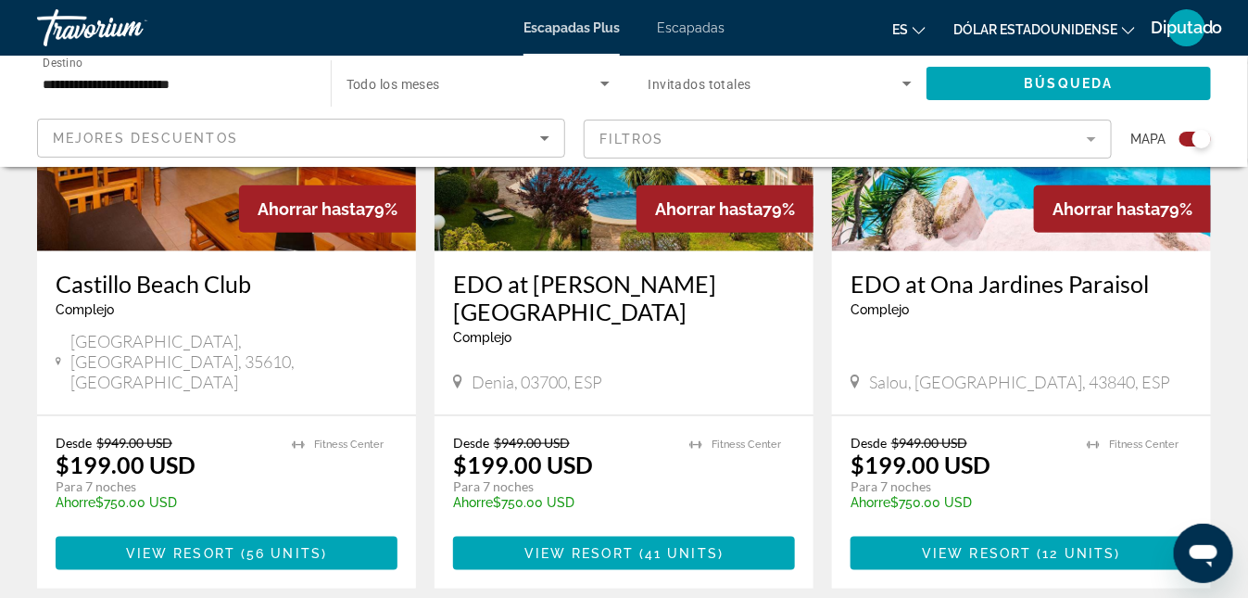
scroll to position [3111, 0]
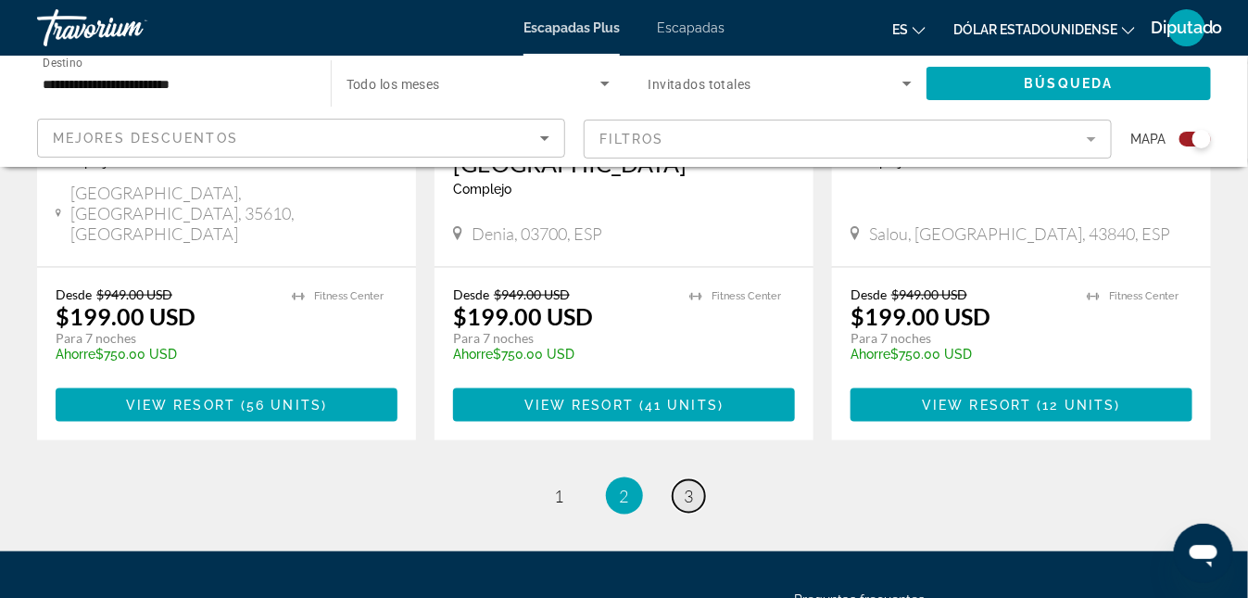
click at [686, 486] on span "3" at bounding box center [689, 496] width 9 height 20
